Goal: Check status: Check status

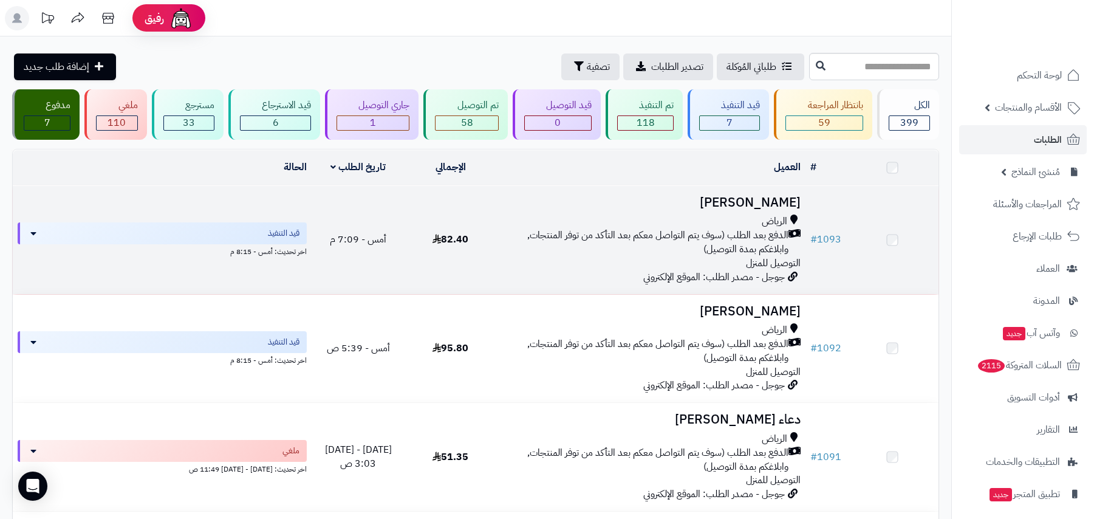
click at [637, 241] on span "الدفع بعد الطلب (سوف يتم التواصل معكم بعد التأكد من توفر المنتجات, وابلاغكم بمد…" at bounding box center [645, 242] width 286 height 28
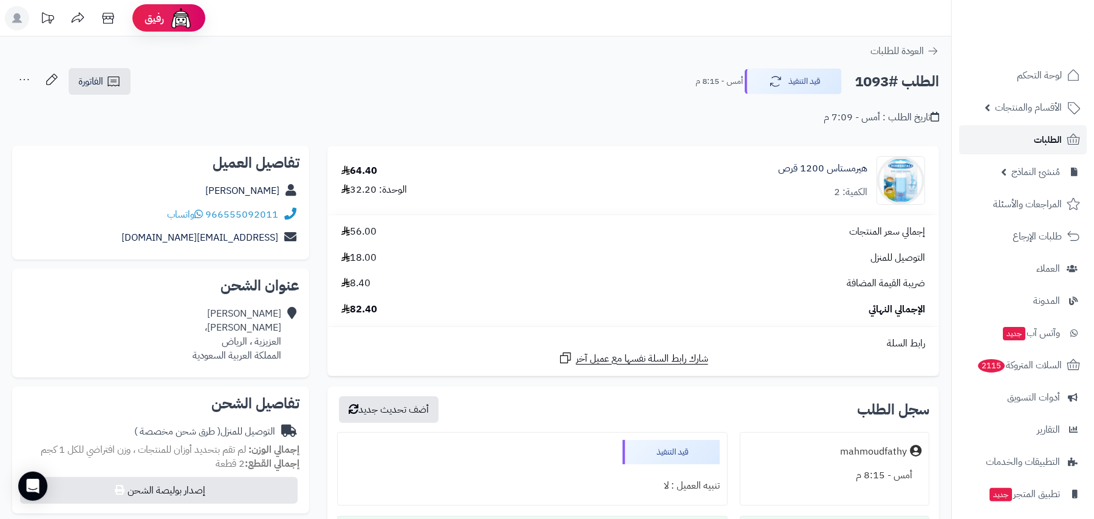
click at [1031, 142] on link "الطلبات" at bounding box center [1023, 139] width 128 height 29
